Goal: Task Accomplishment & Management: Use online tool/utility

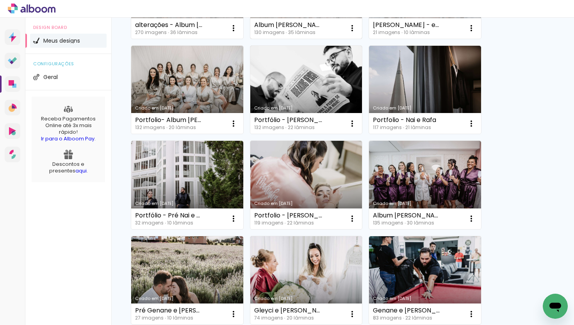
scroll to position [150, 0]
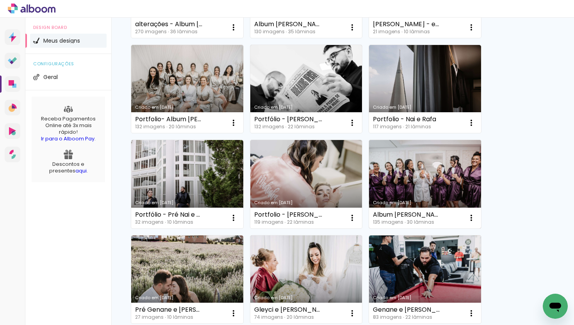
click at [425, 160] on link "Criado em [DATE]" at bounding box center [425, 184] width 112 height 88
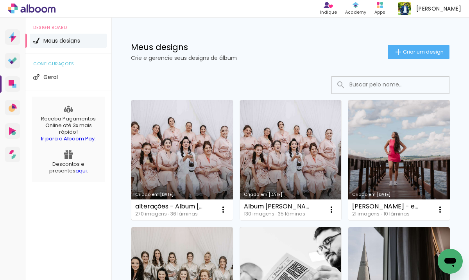
click at [169, 151] on link "Criado em [DATE]" at bounding box center [182, 160] width 102 height 120
